Goal: Transaction & Acquisition: Purchase product/service

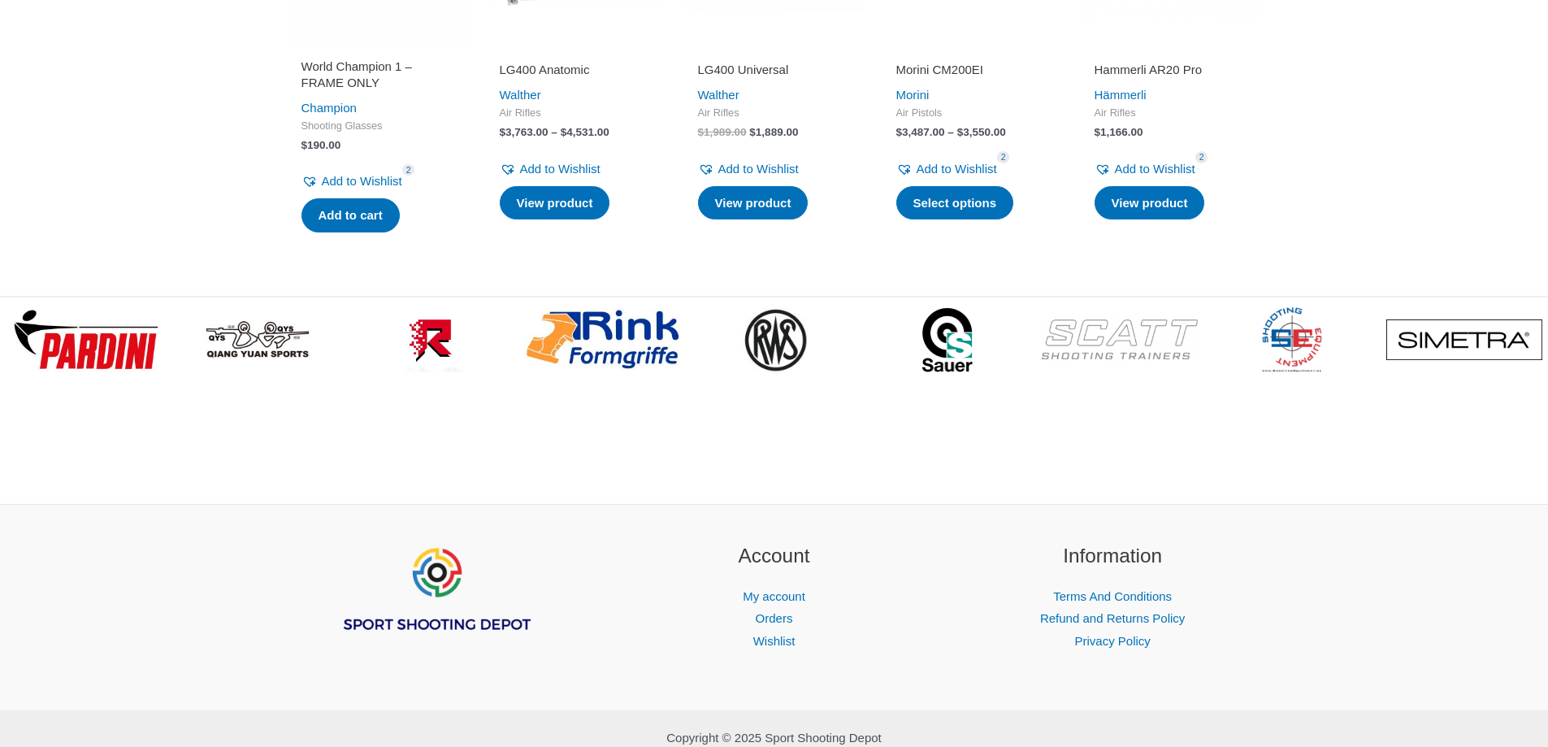
scroll to position [2596, 0]
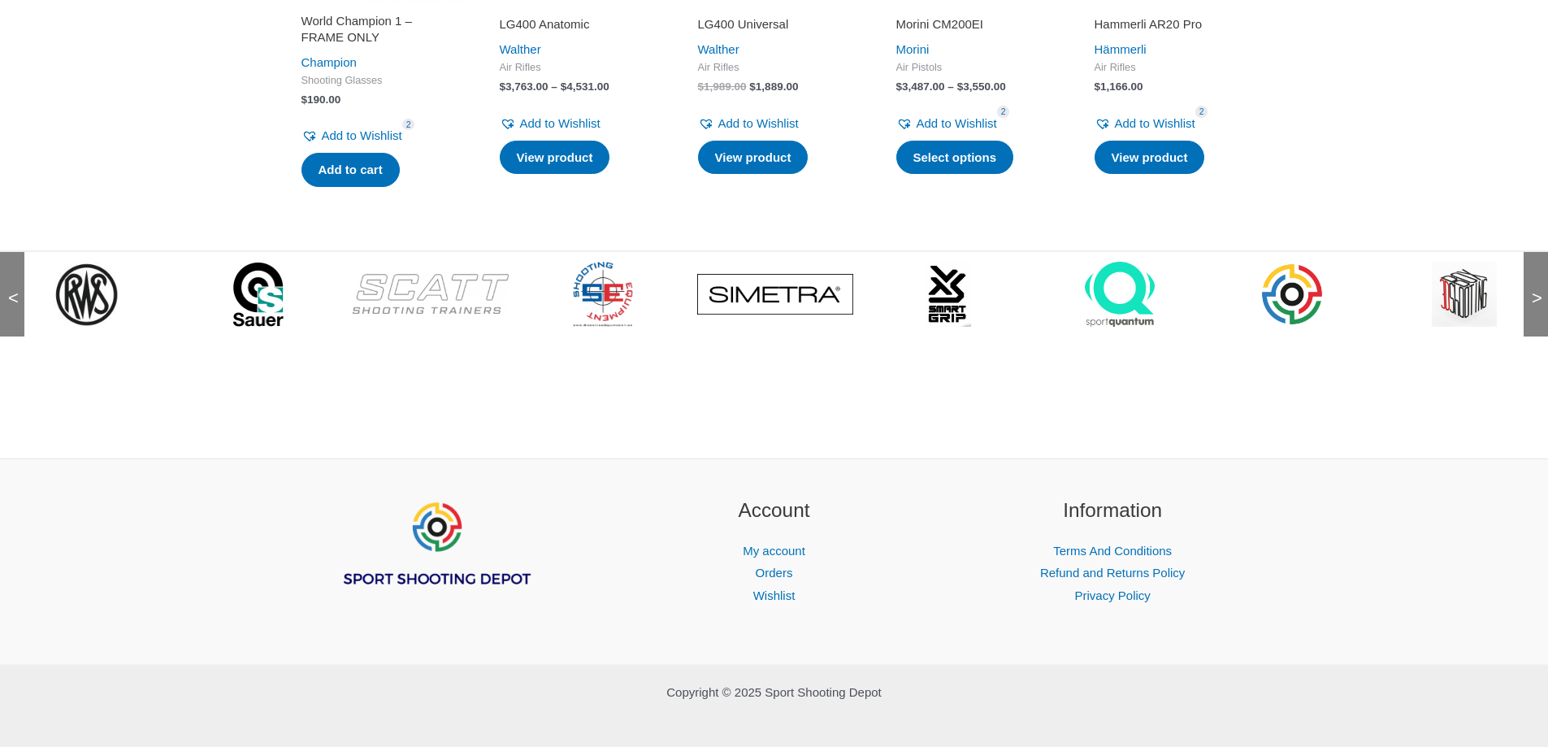
click at [1297, 275] on img at bounding box center [1291, 294] width 65 height 65
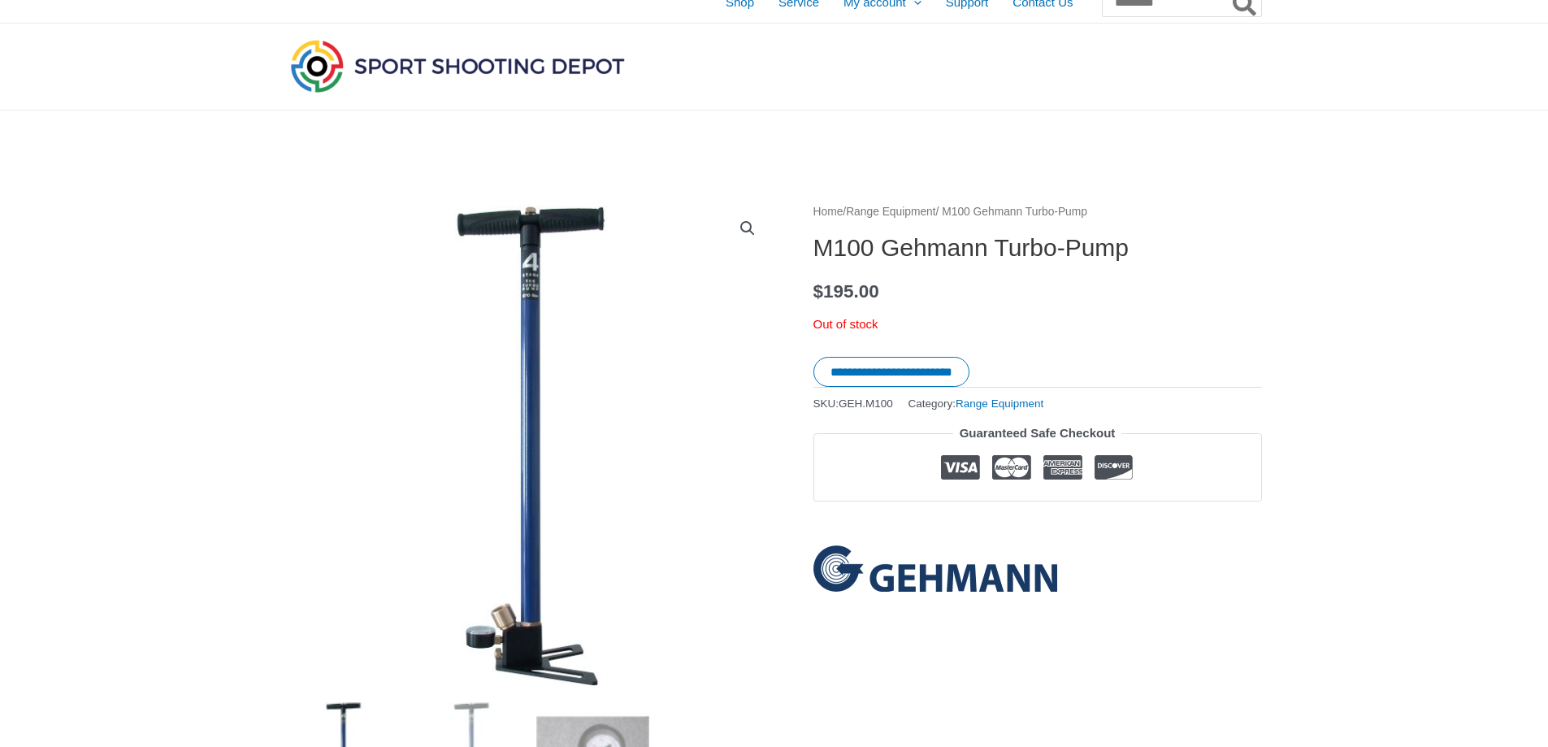
scroll to position [0, 0]
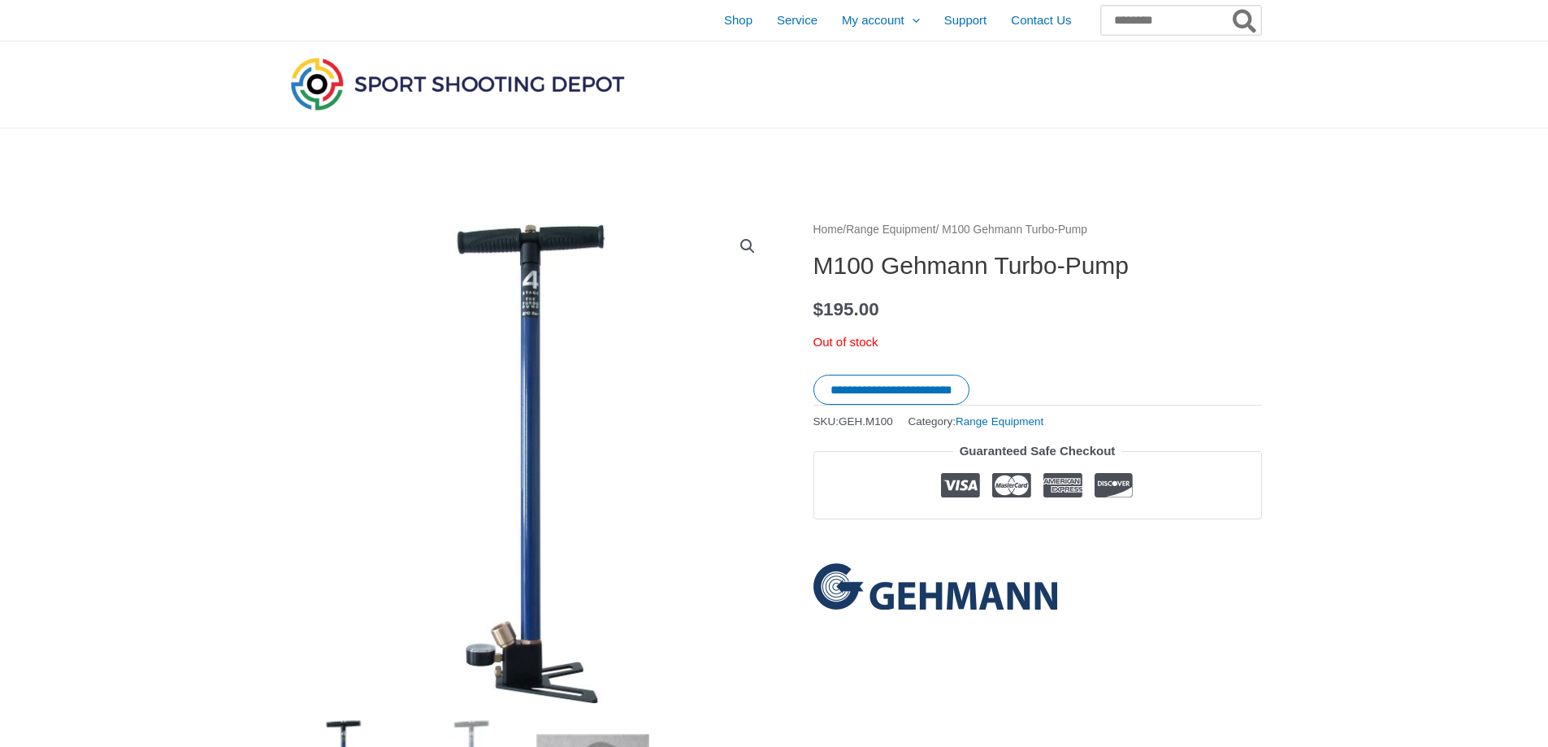
click at [1167, 25] on input "Search for:" at bounding box center [1181, 20] width 160 height 29
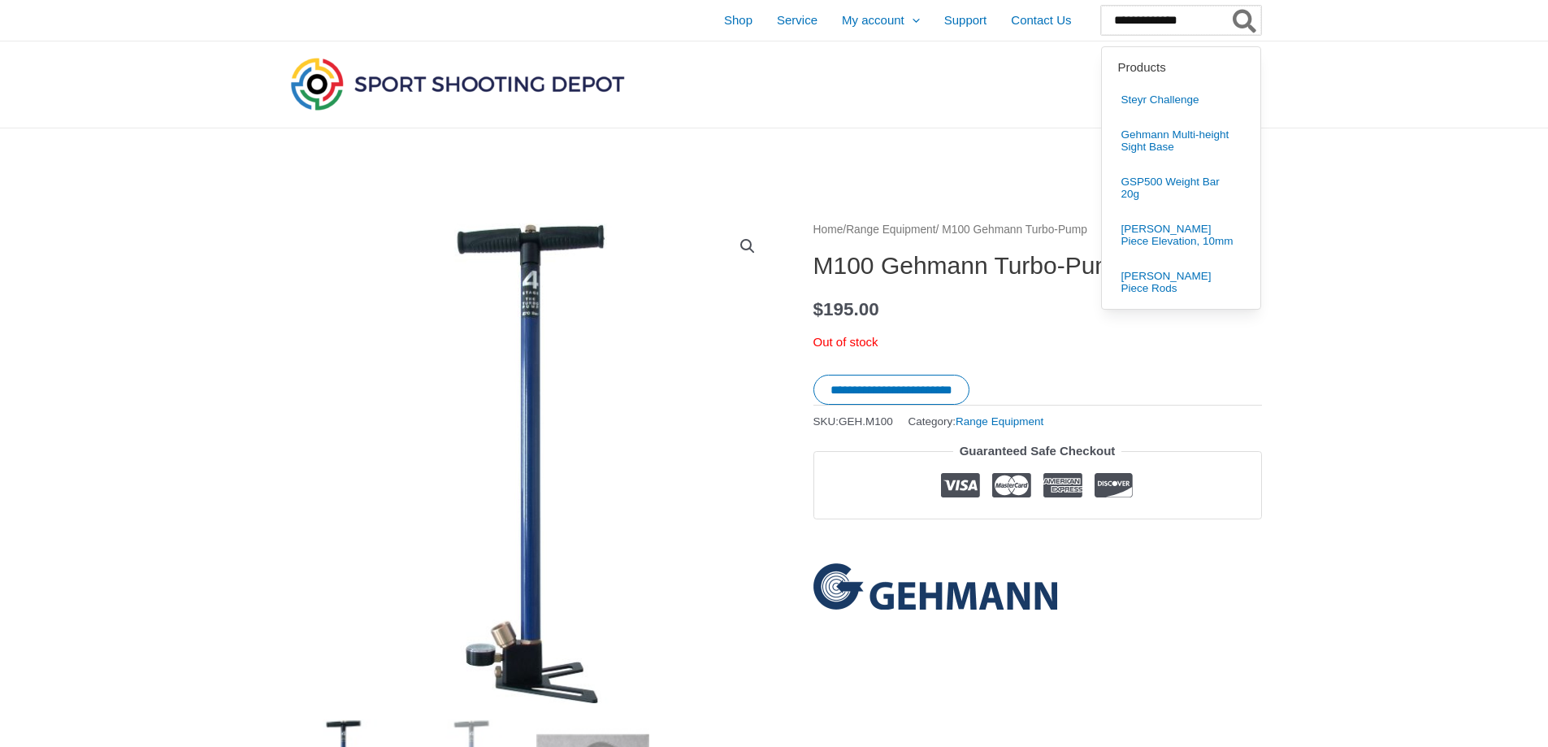
type input "**********"
click at [1229, 6] on button "Search" at bounding box center [1245, 20] width 32 height 29
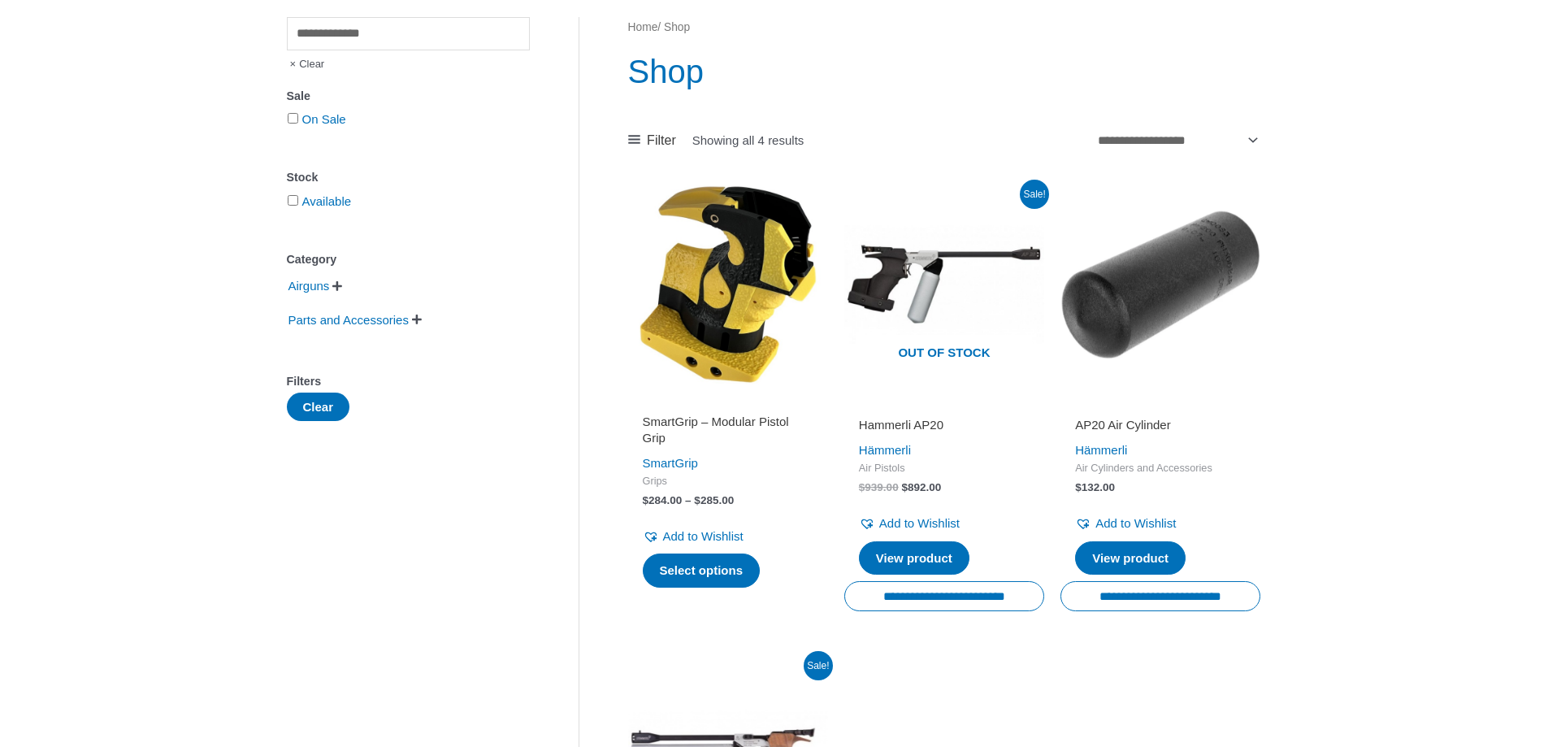
scroll to position [163, 0]
